Goal: Task Accomplishment & Management: Use online tool/utility

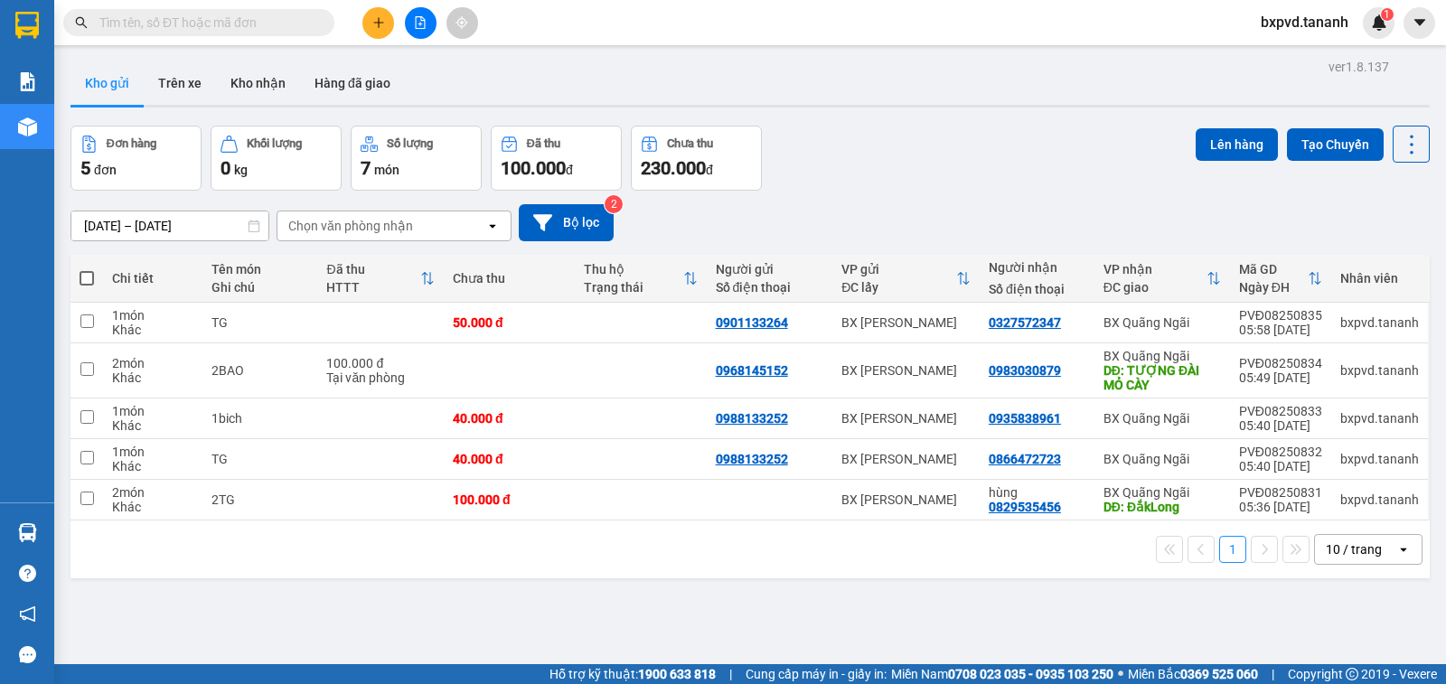
click at [224, 18] on input "text" at bounding box center [205, 23] width 213 height 20
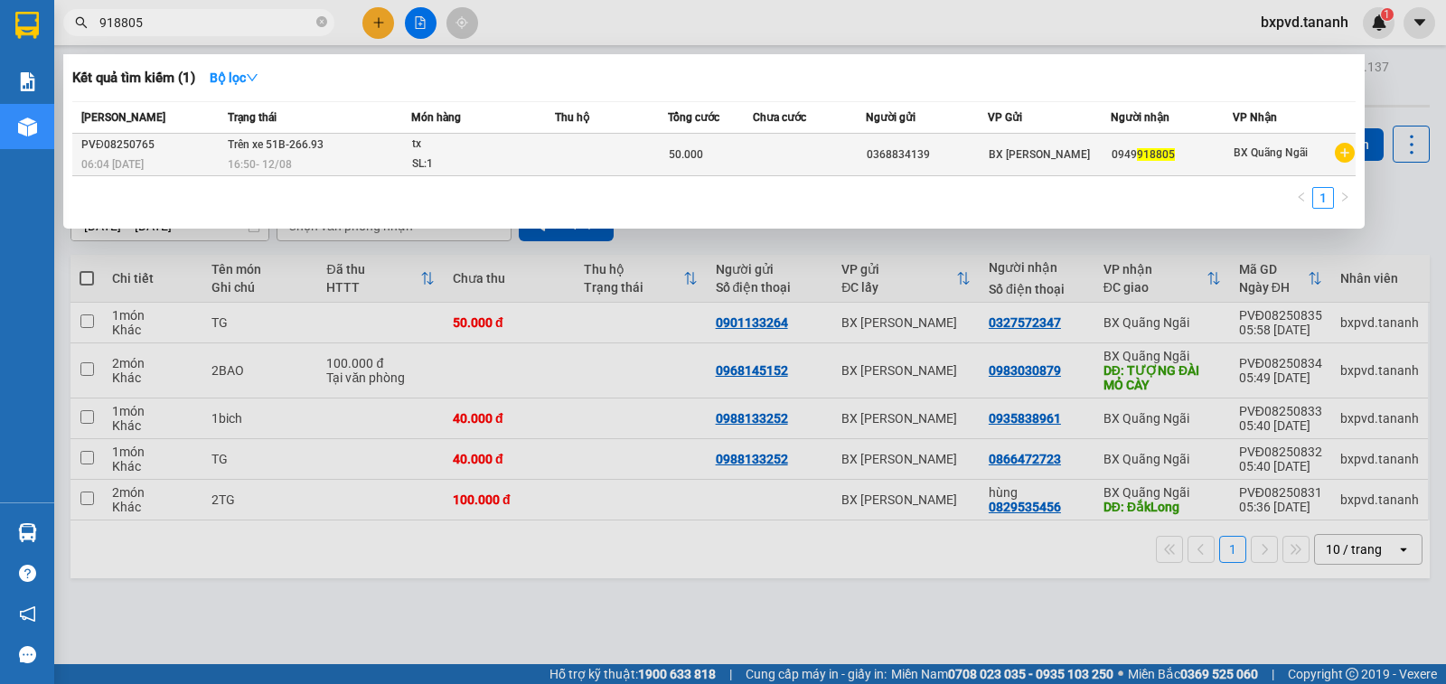
type input "918805"
click at [639, 157] on td at bounding box center [611, 155] width 113 height 42
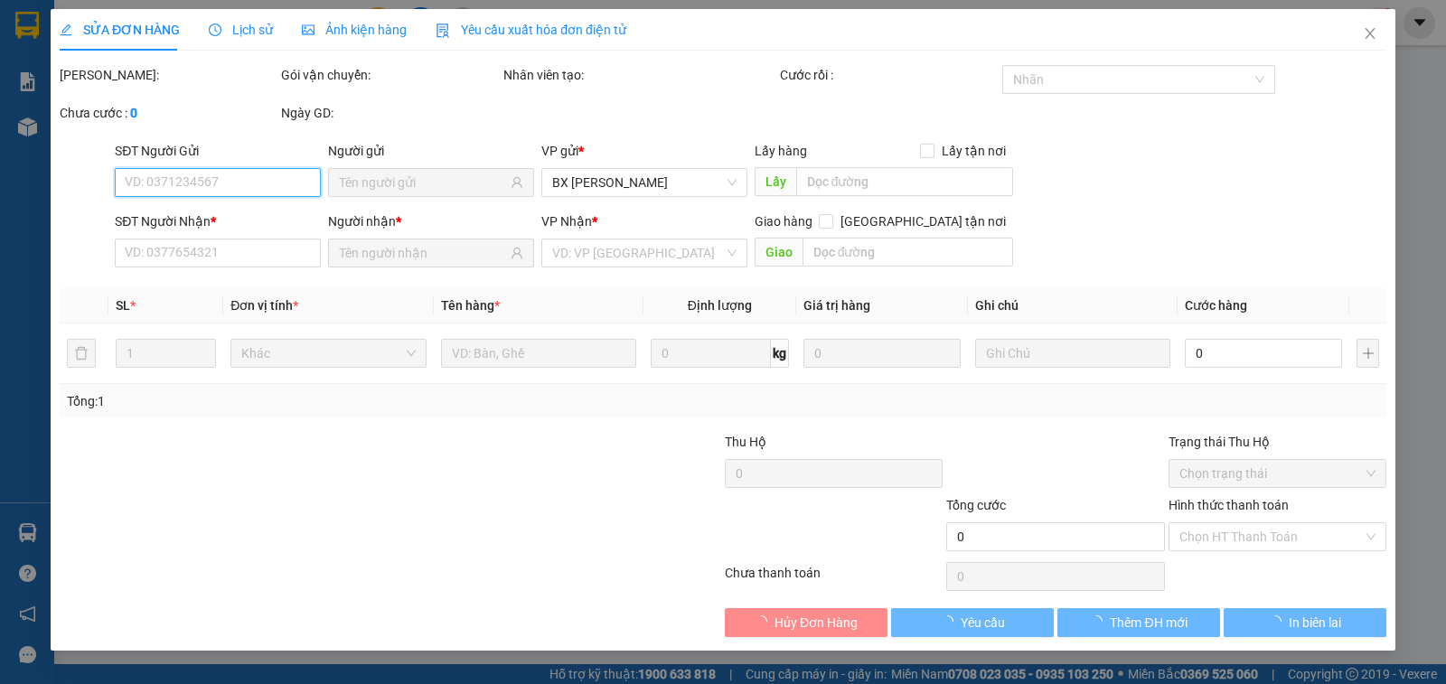
type input "0368834139"
type input "0949918805"
type input "50.000"
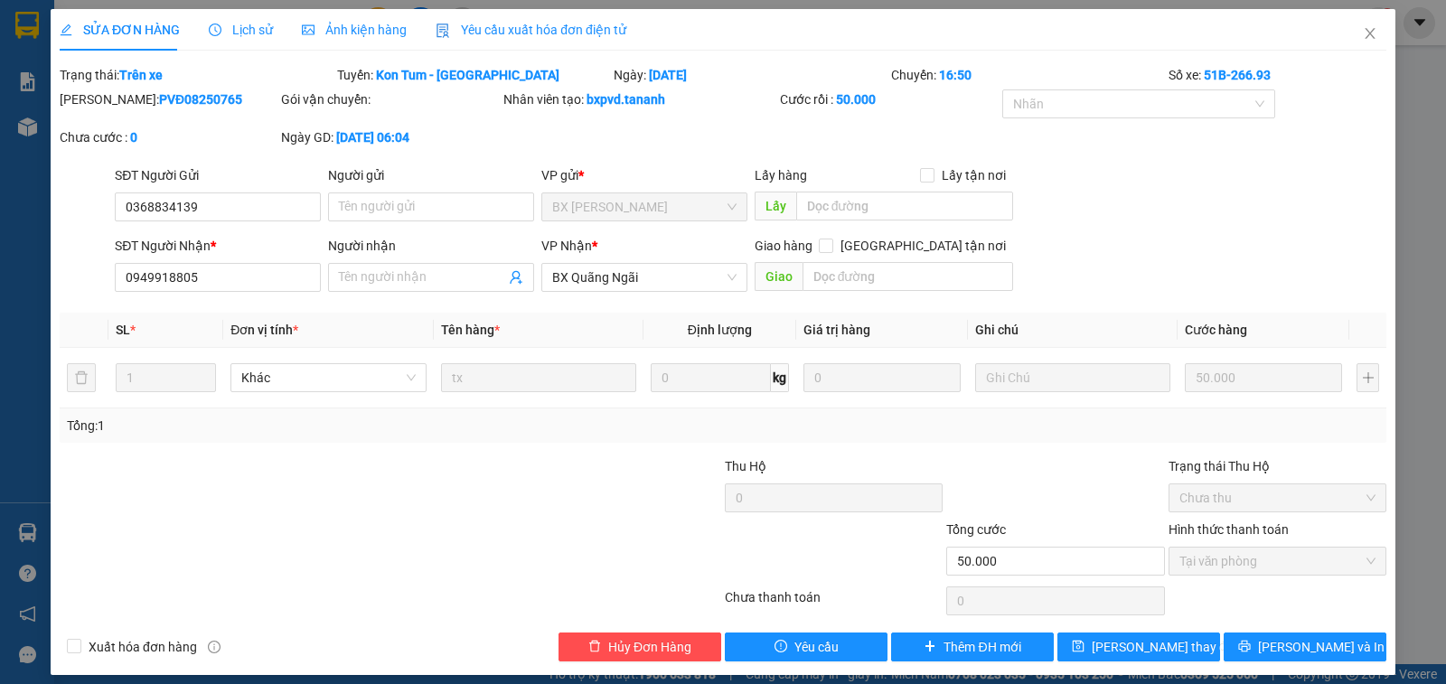
click at [159, 102] on b "PVĐ08250765" at bounding box center [200, 99] width 83 height 14
drag, startPoint x: 1359, startPoint y: 33, endPoint x: 204, endPoint y: 21, distance: 1154.9
click at [1363, 33] on icon "close" at bounding box center [1370, 33] width 14 height 14
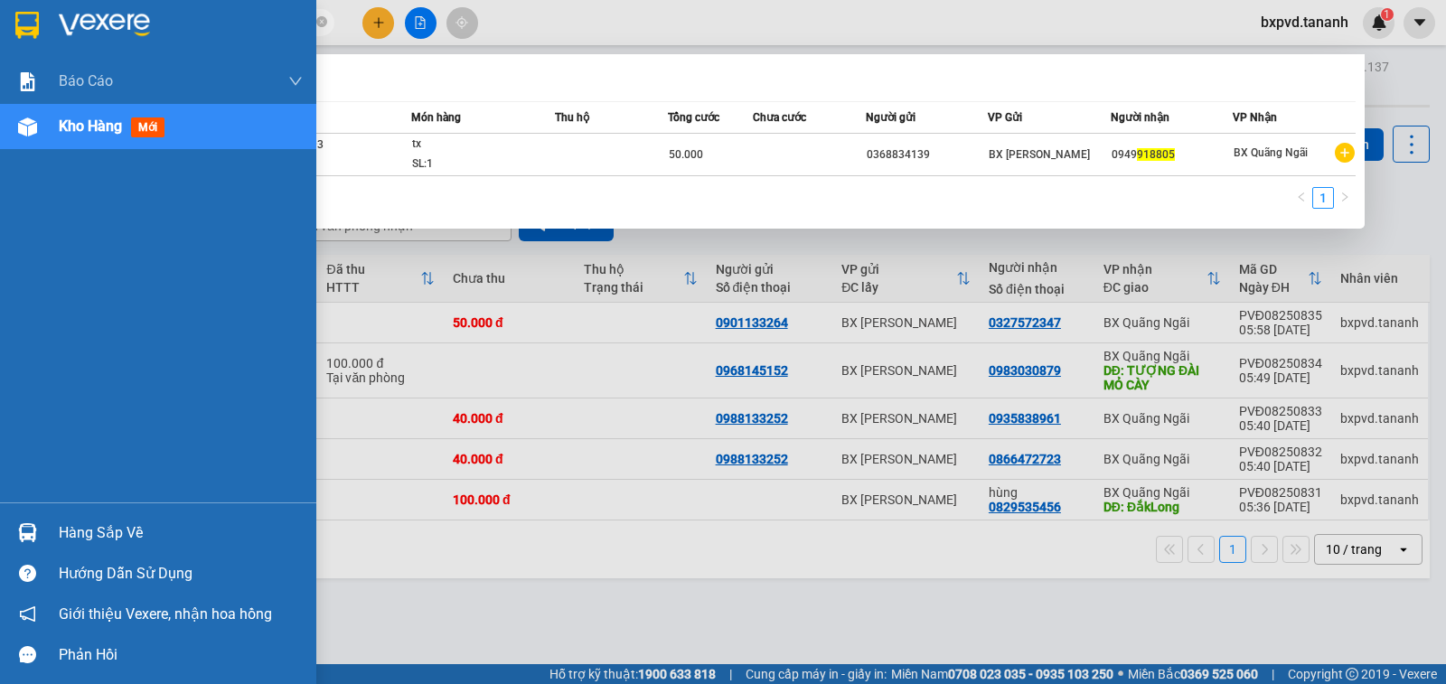
drag, startPoint x: 254, startPoint y: 15, endPoint x: 3, endPoint y: 52, distance: 253.9
click at [3, 52] on section "Kết quả tìm kiếm ( 1 ) Bộ lọc Mã ĐH Trạng thái Món hàng Thu hộ Tổng cước Chưa c…" at bounding box center [723, 342] width 1446 height 684
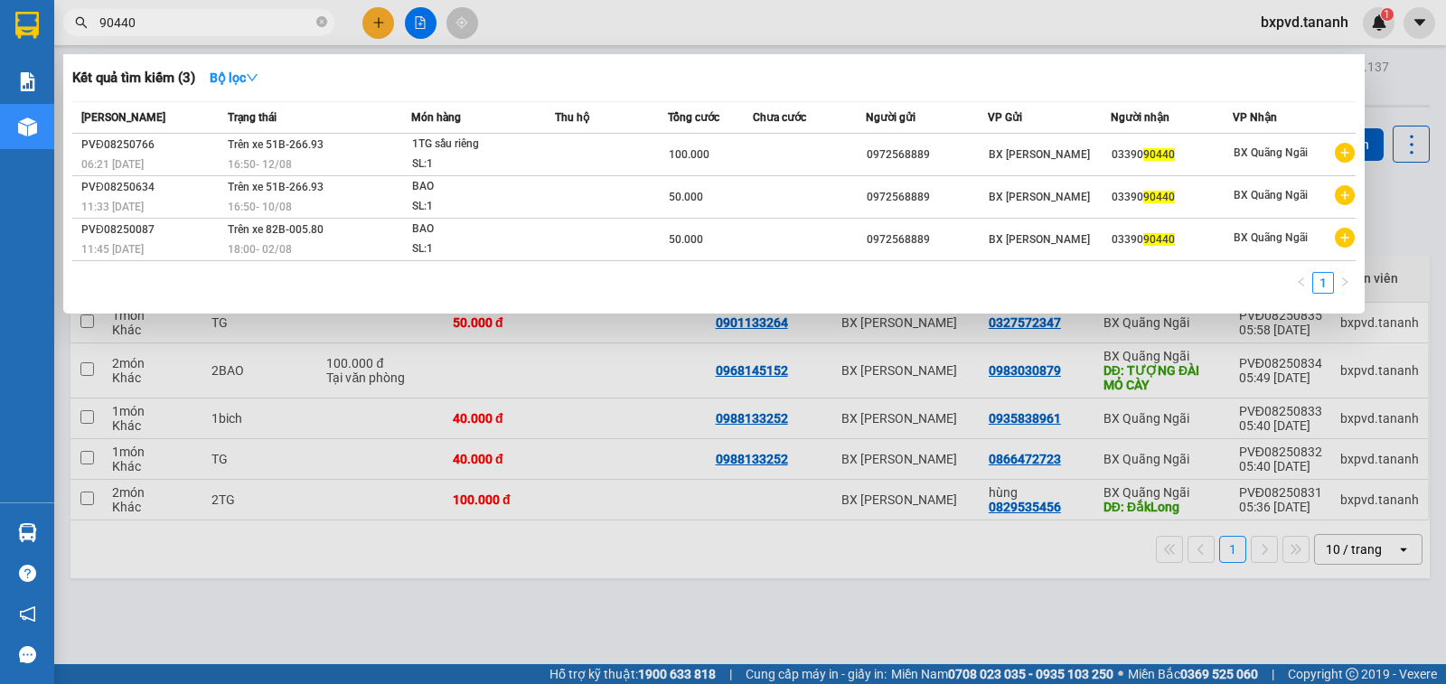
drag, startPoint x: 179, startPoint y: 27, endPoint x: 0, endPoint y: 33, distance: 179.0
click at [0, 33] on section "Kết quả tìm kiếm ( 3 ) Bộ lọc Mã ĐH Trạng thái Món hàng Thu hộ Tổng cước Chưa c…" at bounding box center [723, 342] width 1446 height 684
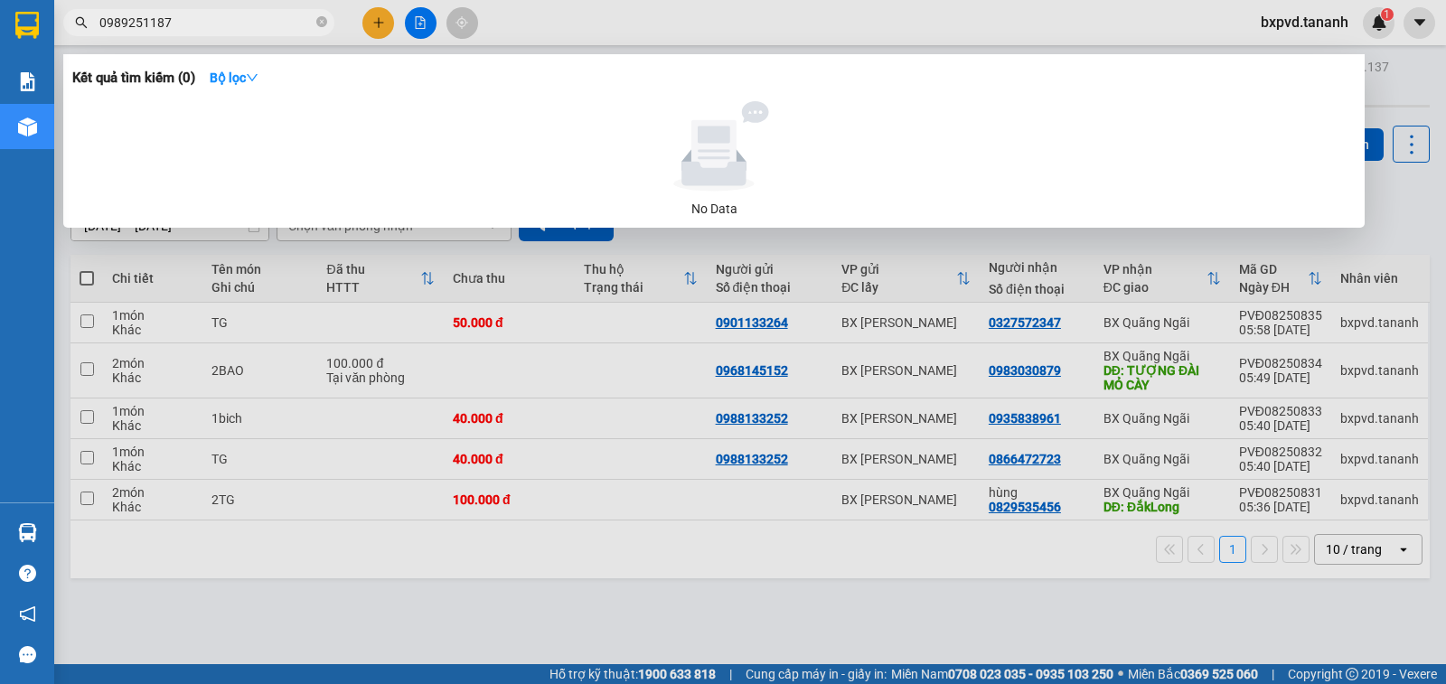
drag, startPoint x: 179, startPoint y: 22, endPoint x: 79, endPoint y: 79, distance: 115.3
click at [79, 39] on div "Kết quả tìm kiếm ( 0 ) Bộ lọc No Data 0989251187" at bounding box center [176, 23] width 352 height 32
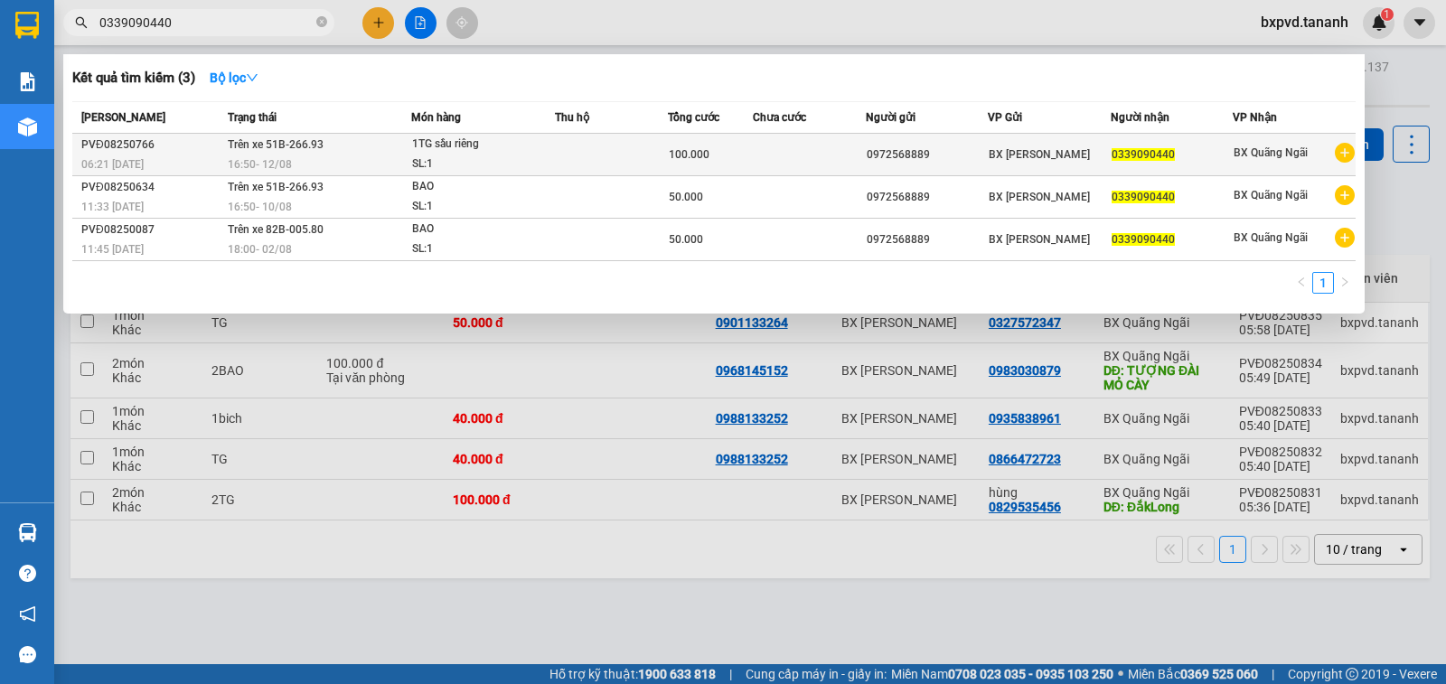
type input "0339090440"
click at [417, 146] on div "1TG sầu riêng" at bounding box center [480, 145] width 136 height 20
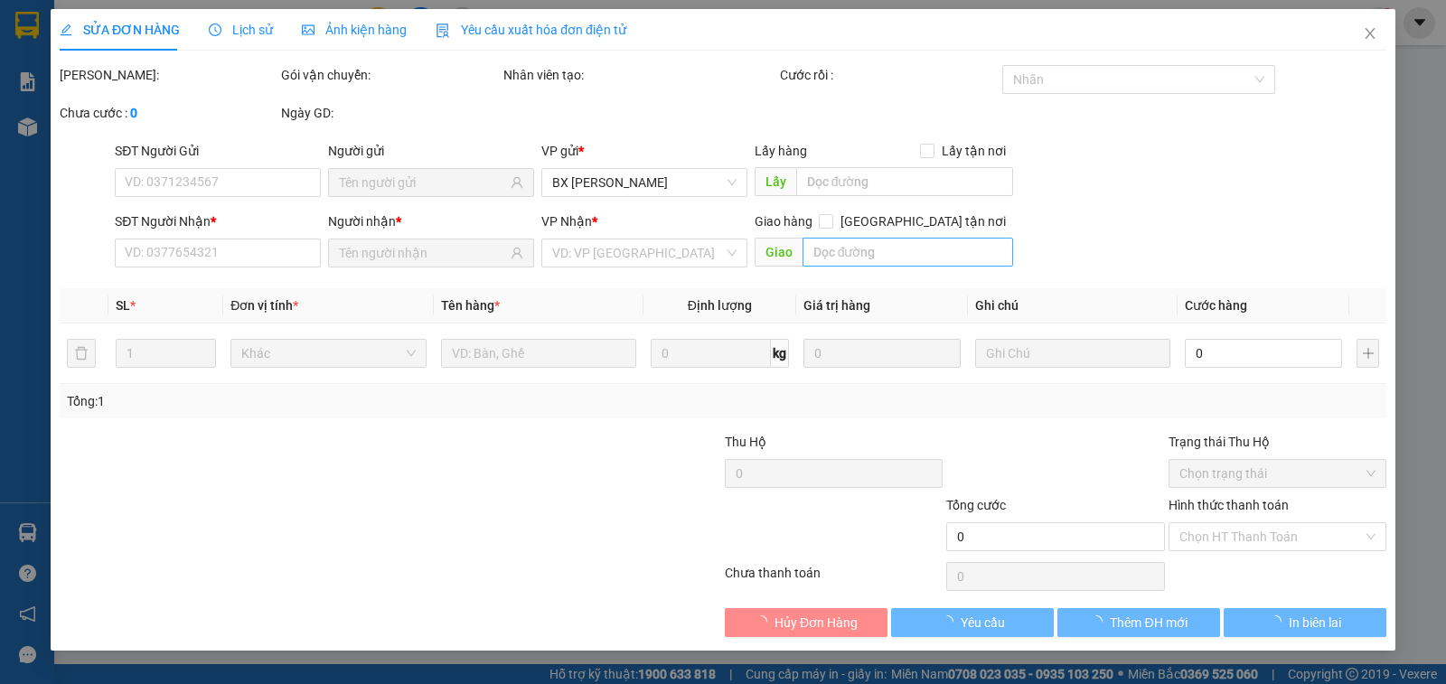
type input "0972568889"
type input "0339090440"
type input "100.000"
type input "0"
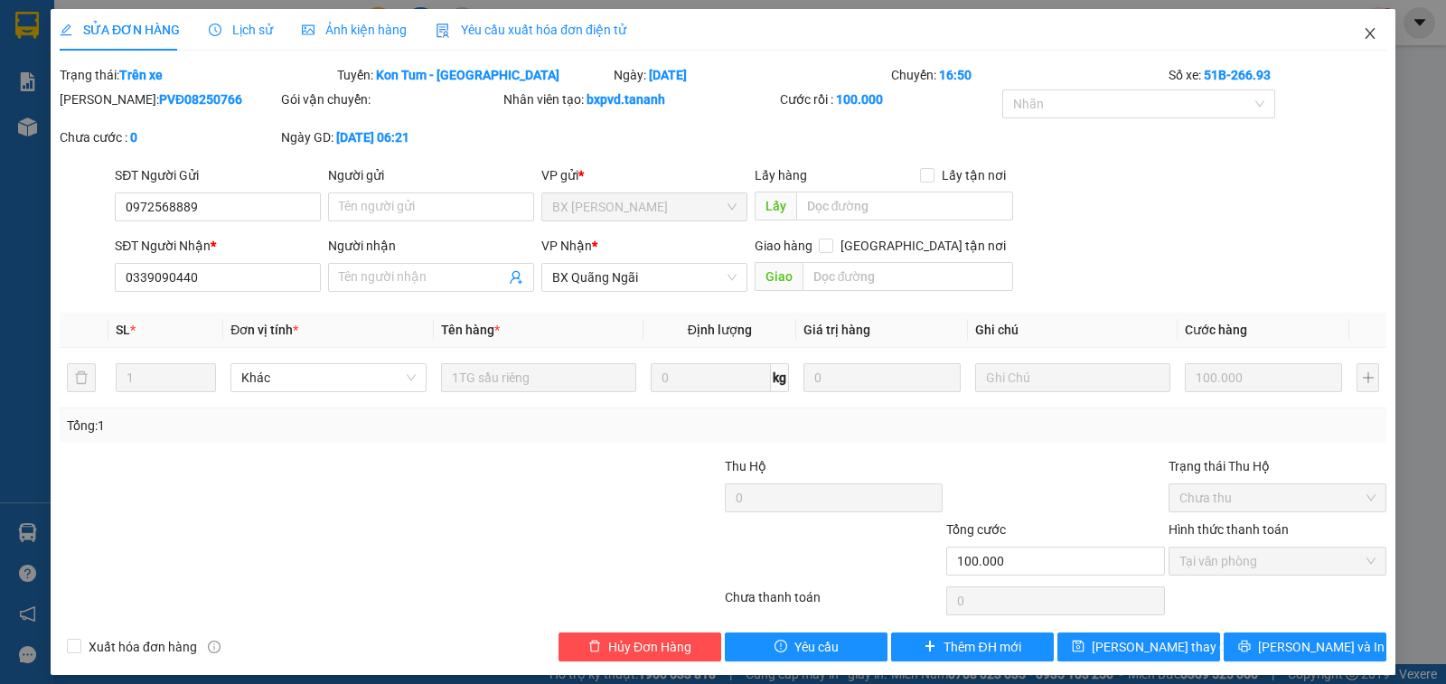
click at [1363, 31] on icon "close" at bounding box center [1370, 33] width 14 height 14
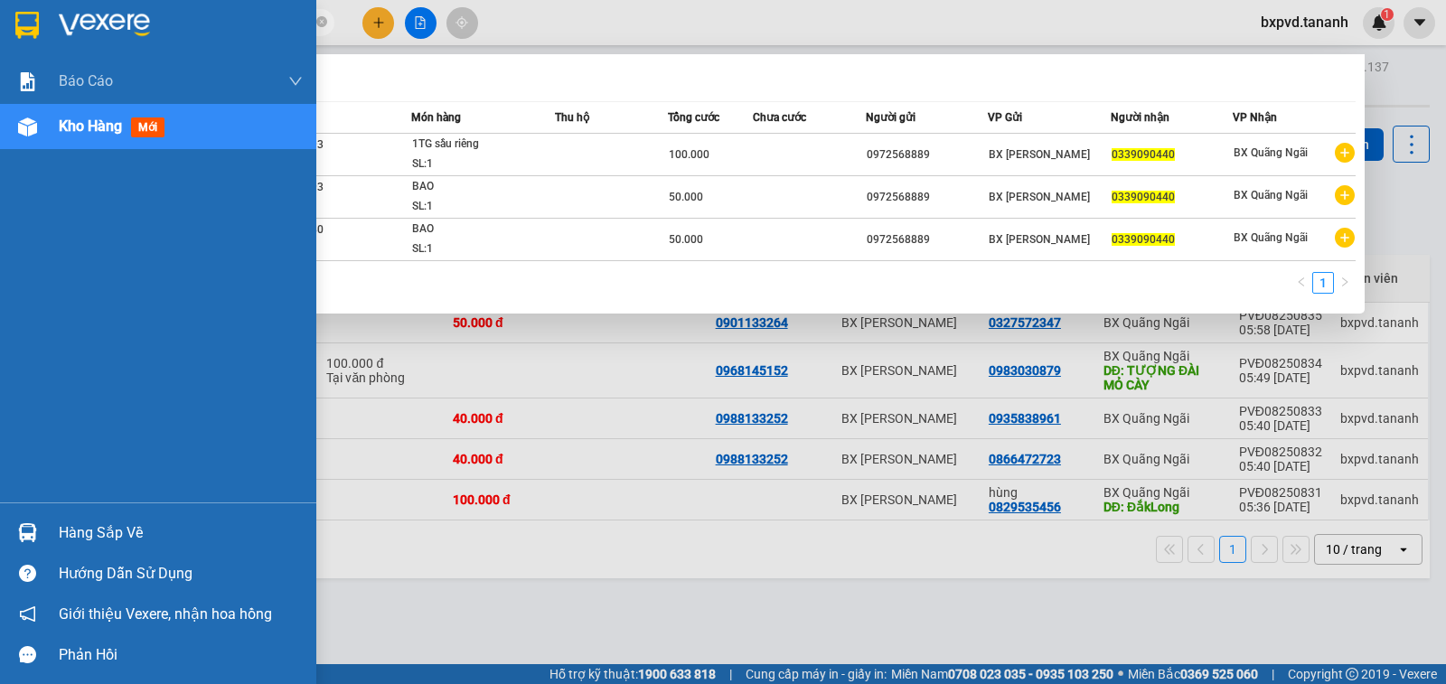
drag, startPoint x: 217, startPoint y: 23, endPoint x: 4, endPoint y: 175, distance: 262.3
click at [2, 175] on section "Kết quả tìm kiếm ( 3 ) Bộ lọc Mã ĐH Trạng thái Món hàng Thu hộ Tổng cước Chưa c…" at bounding box center [723, 342] width 1446 height 684
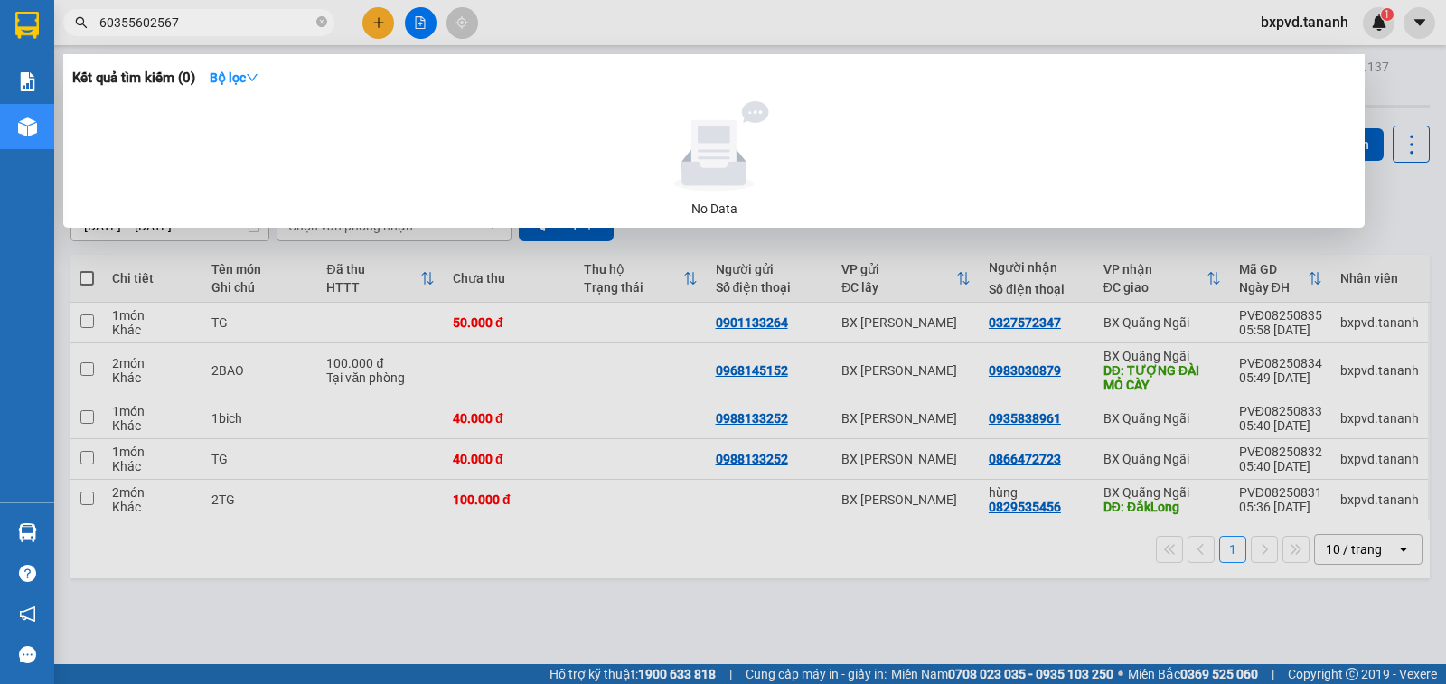
click at [110, 21] on input "60355602567" at bounding box center [205, 23] width 213 height 20
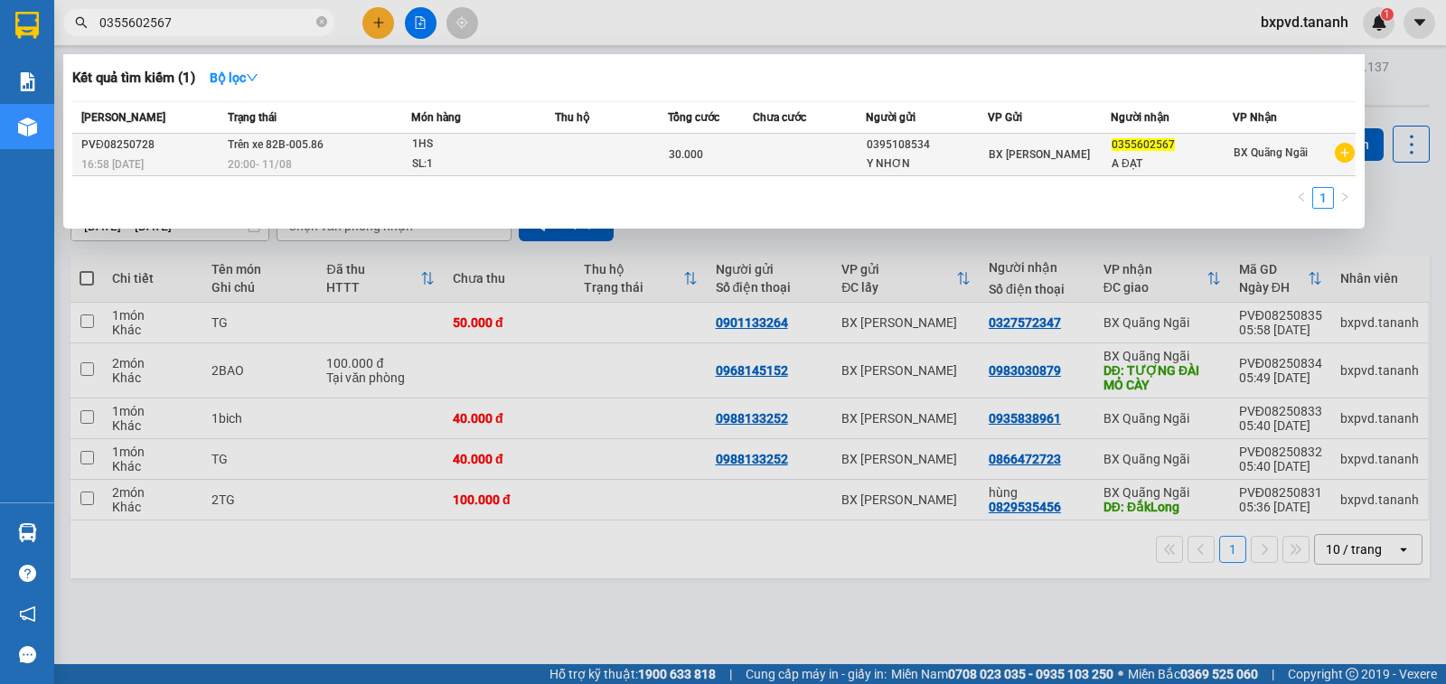
type input "0355602567"
click at [288, 156] on span "20:00 - 11/08" at bounding box center [260, 163] width 64 height 14
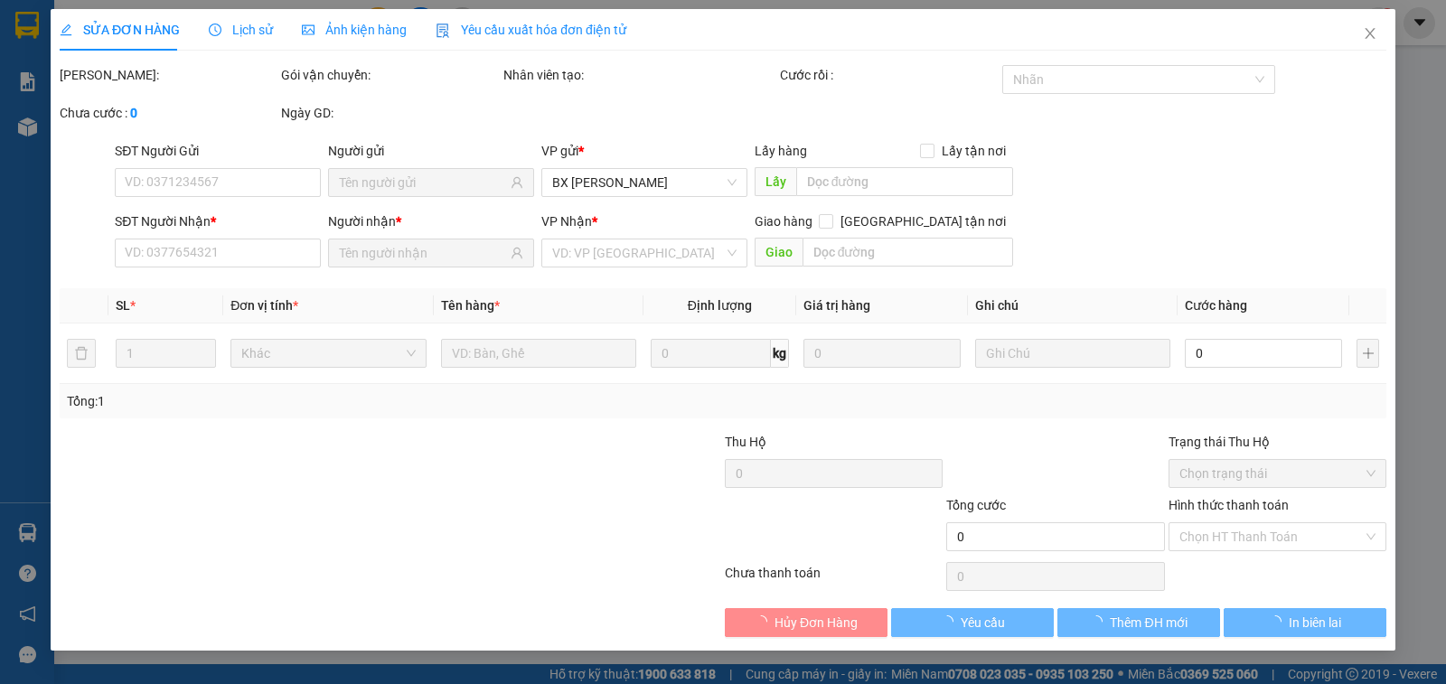
type input "0395108534"
type input "0355602567"
type input "30.000"
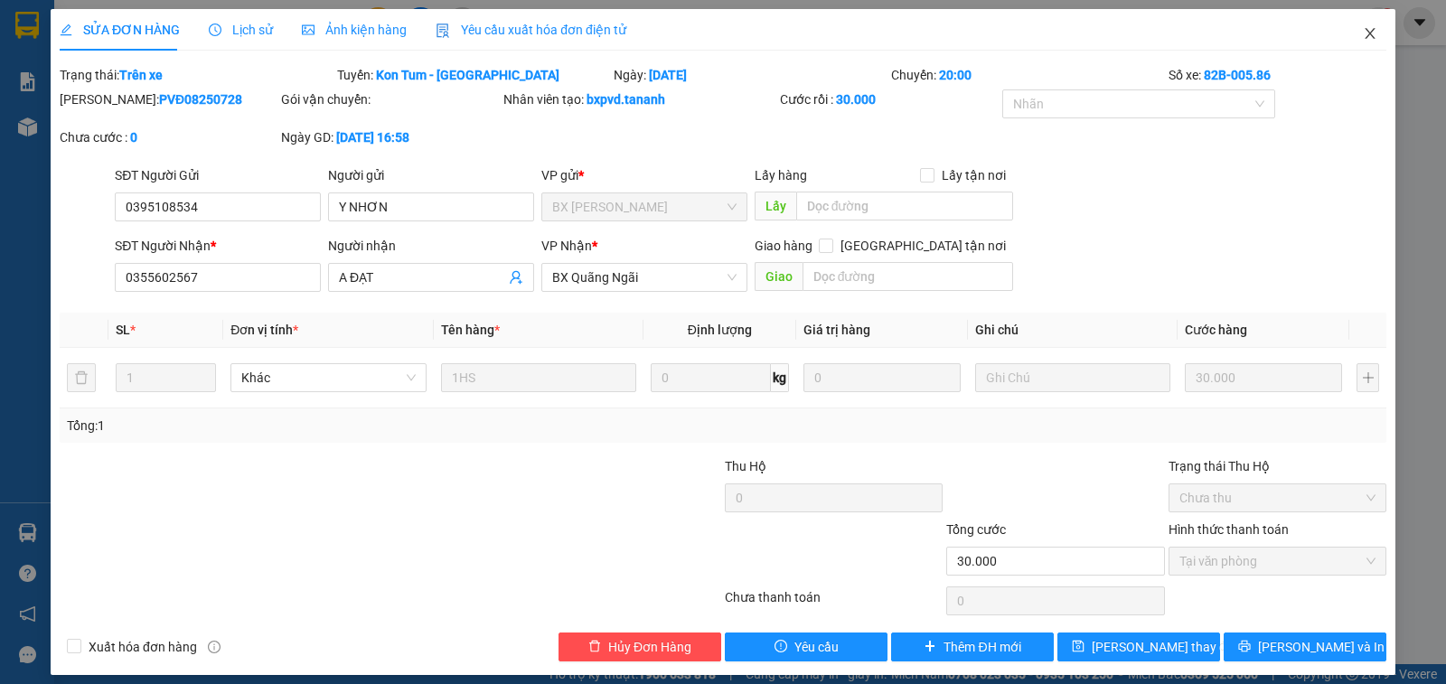
click at [1363, 33] on icon "close" at bounding box center [1370, 33] width 14 height 14
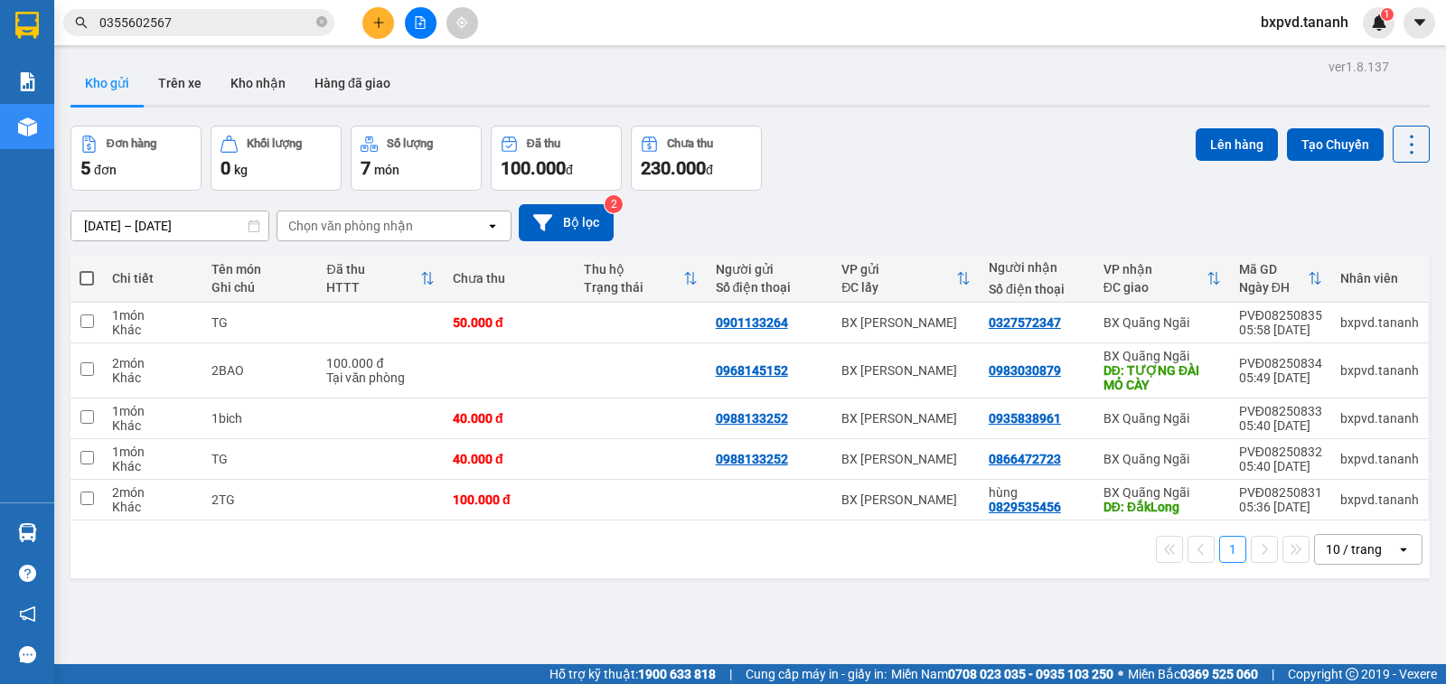
drag, startPoint x: 181, startPoint y: 5, endPoint x: 179, endPoint y: 14, distance: 9.2
click at [179, 7] on div "Kết quả tìm kiếm ( 1 ) Bộ lọc Mã ĐH Trạng thái Món hàng Thu hộ Tổng cước Chưa c…" at bounding box center [723, 22] width 1446 height 45
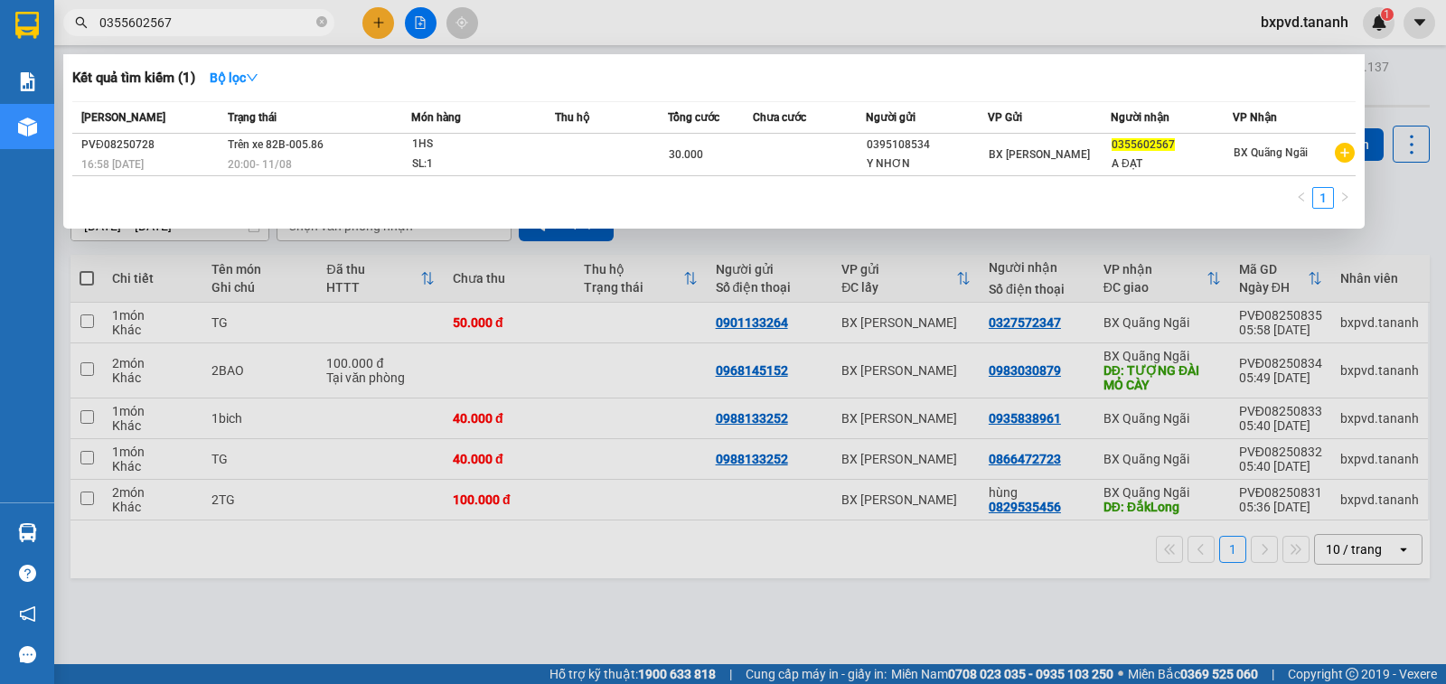
click at [24, 41] on section "Kết quả tìm kiếm ( 1 ) Bộ lọc Mã ĐH Trạng thái Món hàng Thu hộ Tổng cước Chưa c…" at bounding box center [723, 342] width 1446 height 684
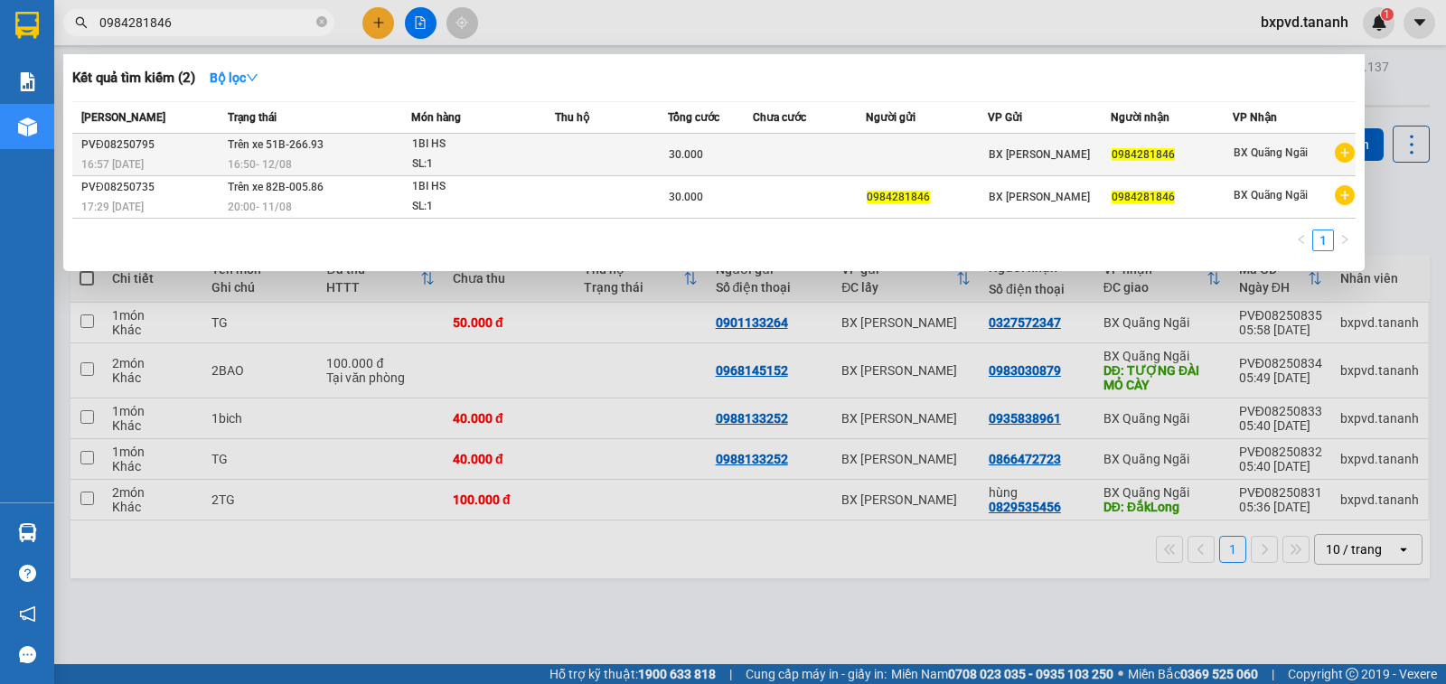
type input "0984281846"
click at [467, 164] on div "SL: 1" at bounding box center [480, 165] width 136 height 20
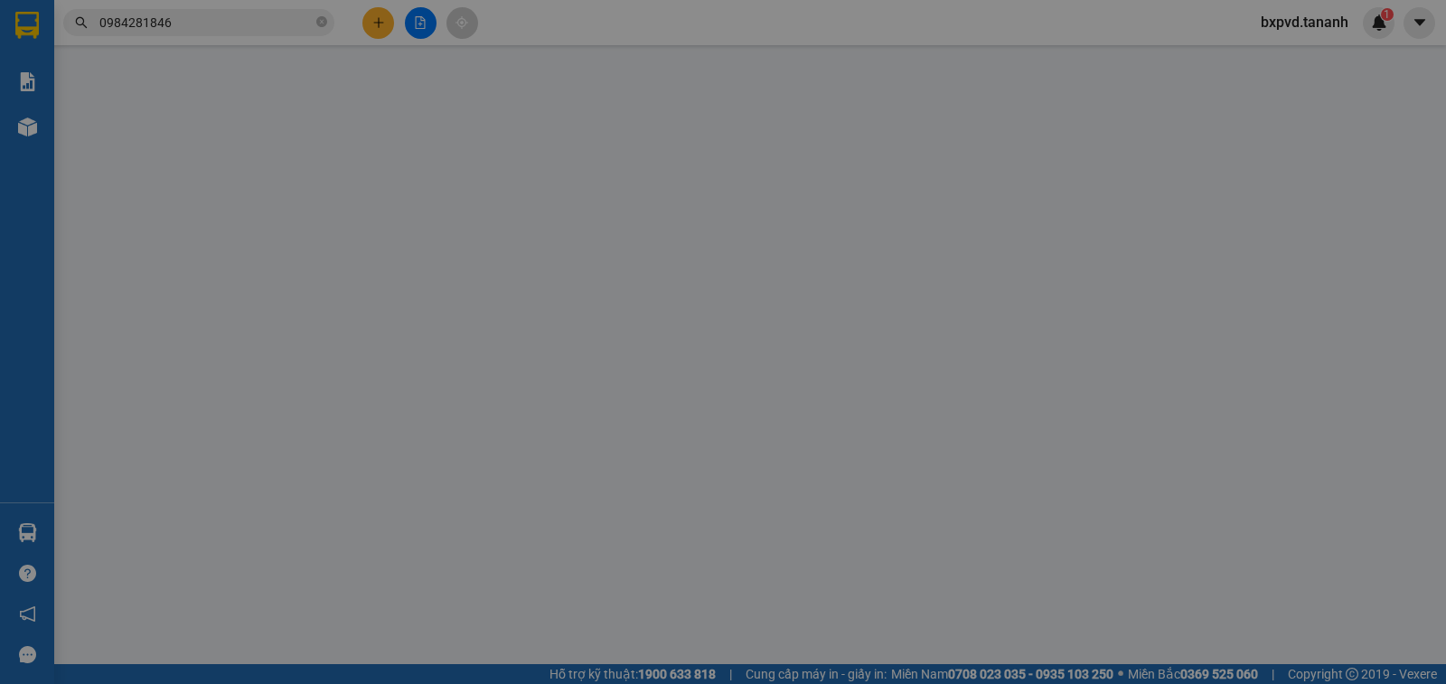
type input "0984281846"
type input "30.000"
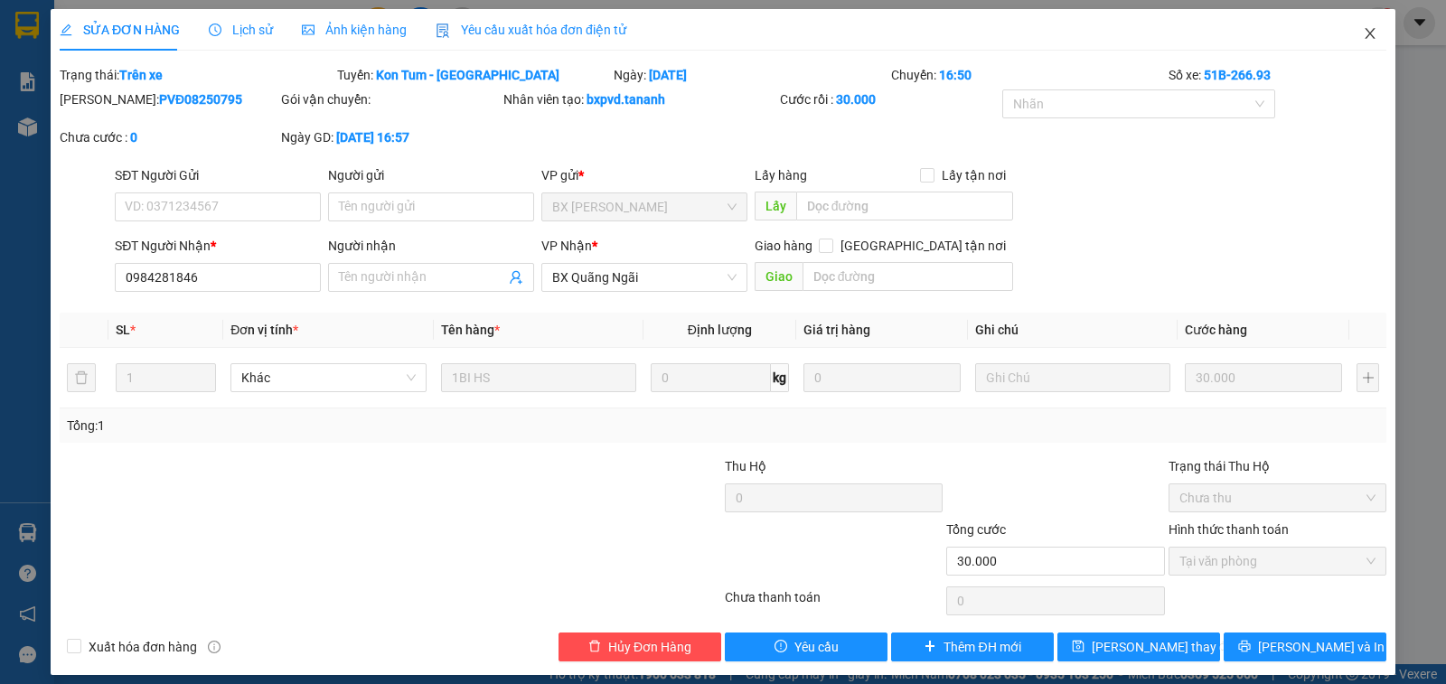
click at [1363, 43] on span "Close" at bounding box center [1370, 34] width 51 height 51
